Goal: Transaction & Acquisition: Purchase product/service

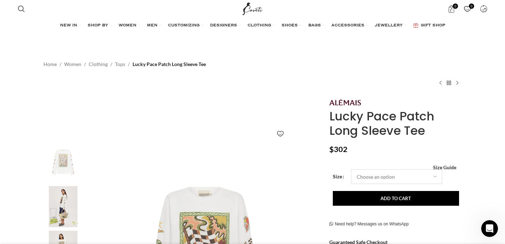
click at [412, 177] on select "Choose an option 4 UK 6 UK 8 [GEOGRAPHIC_DATA] 10 [GEOGRAPHIC_DATA] 12 [GEOGRAP…" at bounding box center [396, 176] width 91 height 15
click at [351, 169] on select "Choose an option 4 UK 6 UK 8 [GEOGRAPHIC_DATA] 10 [GEOGRAPHIC_DATA] 12 [GEOGRAP…" at bounding box center [396, 176] width 91 height 15
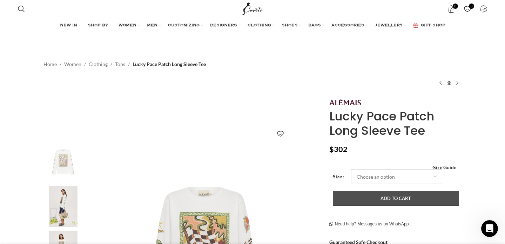
select select "10-[GEOGRAPHIC_DATA]"
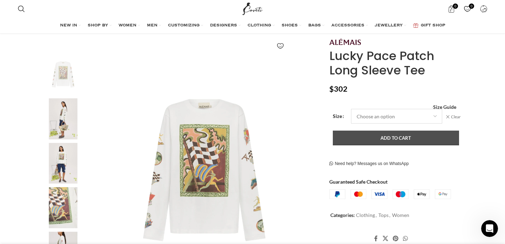
scroll to position [89, 0]
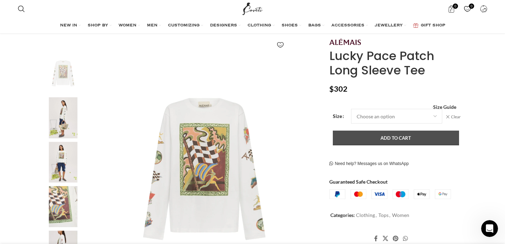
click at [402, 137] on button "Add to cart" at bounding box center [396, 138] width 126 height 15
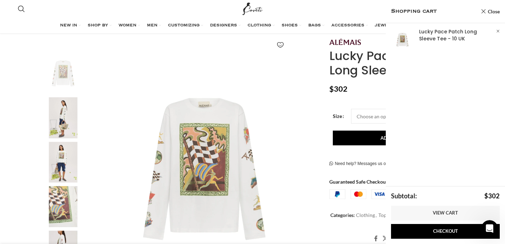
scroll to position [0, 148]
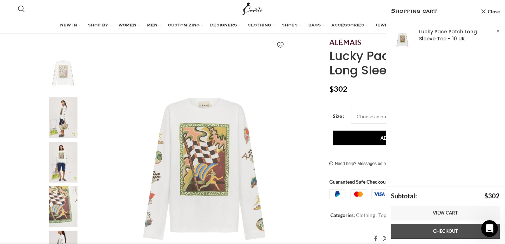
click at [443, 235] on link "Checkout" at bounding box center [445, 231] width 109 height 15
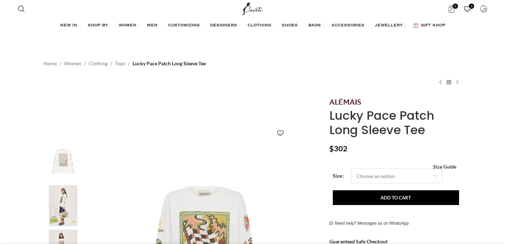
click at [368, 174] on select "Choose an option 4 UK 6 UK 8 [GEOGRAPHIC_DATA] 10 [GEOGRAPHIC_DATA] 12 [GEOGRAP…" at bounding box center [396, 175] width 91 height 15
click at [351, 168] on select "Choose an option 4 UK 6 UK 8 [GEOGRAPHIC_DATA] 10 [GEOGRAPHIC_DATA] 12 [GEOGRAP…" at bounding box center [396, 175] width 91 height 15
select select "10-[GEOGRAPHIC_DATA]"
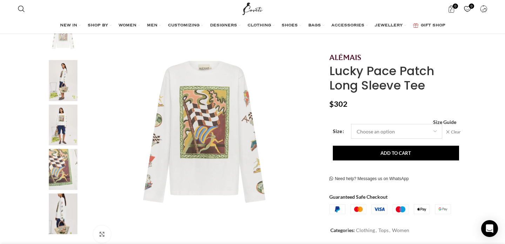
scroll to position [68, 0]
